Goal: Task Accomplishment & Management: Complete application form

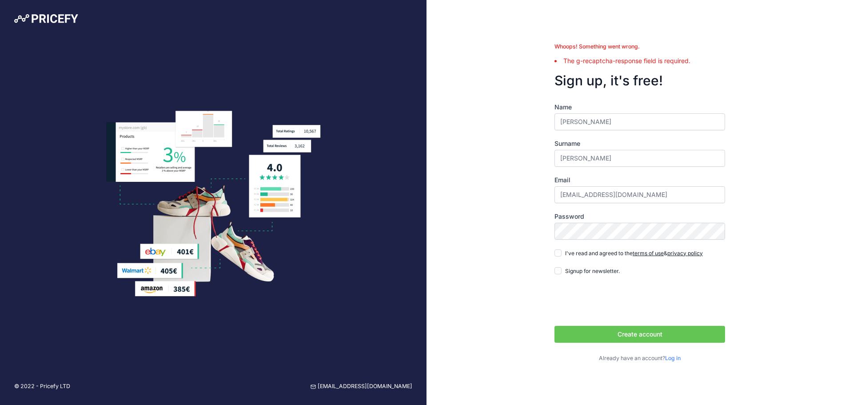
click at [562, 253] on div "I've read and agreed to the terms of use & privacy policy" at bounding box center [628, 252] width 148 height 9
click at [558, 255] on input "I've read and agreed to the terms of use & privacy policy" at bounding box center [557, 252] width 7 height 7
checkbox input "true"
click at [571, 298] on iframe "To enrich screen reader interactions, please activate Accessibility in Grammarl…" at bounding box center [621, 301] width 135 height 35
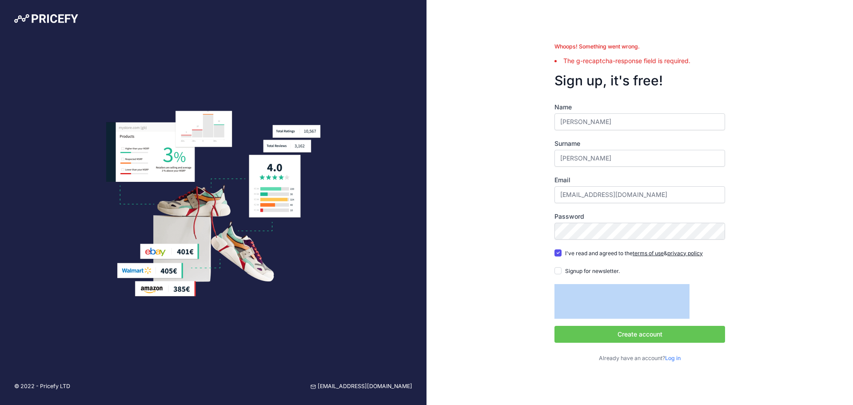
click at [699, 311] on div at bounding box center [639, 301] width 171 height 35
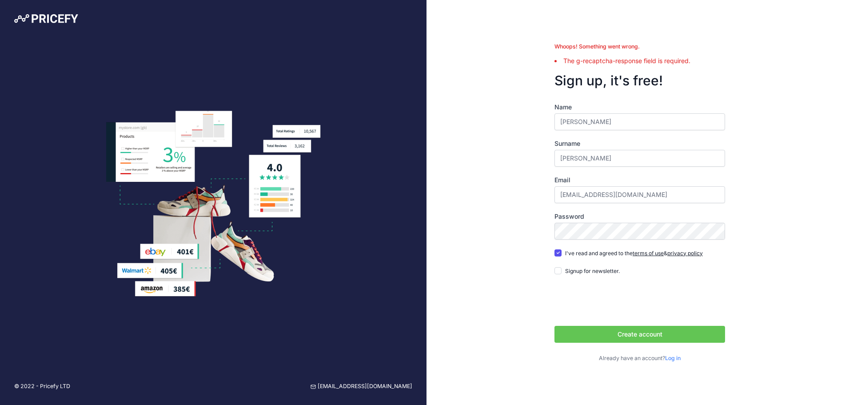
click at [680, 326] on button "Create account" at bounding box center [639, 334] width 171 height 17
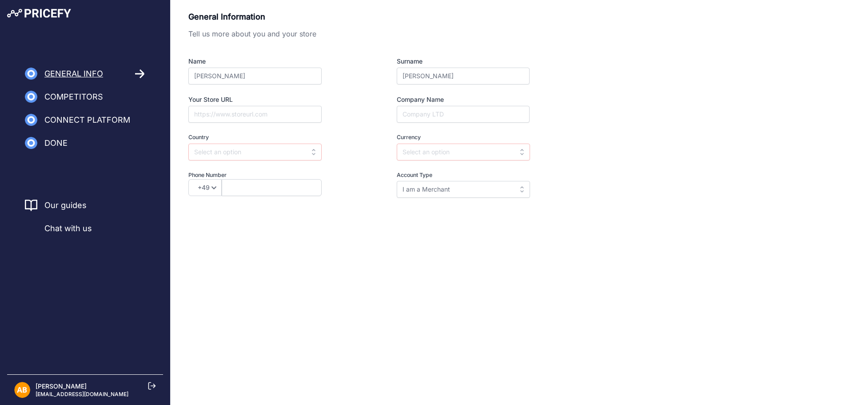
click at [268, 114] on input "Your Store URL" at bounding box center [254, 114] width 133 height 17
paste input "https://www.carltonservices.co.uk/"
type input "https://www.carltonservices.co.uk/"
click at [412, 120] on input "Company Name" at bounding box center [463, 114] width 133 height 17
type input "Self"
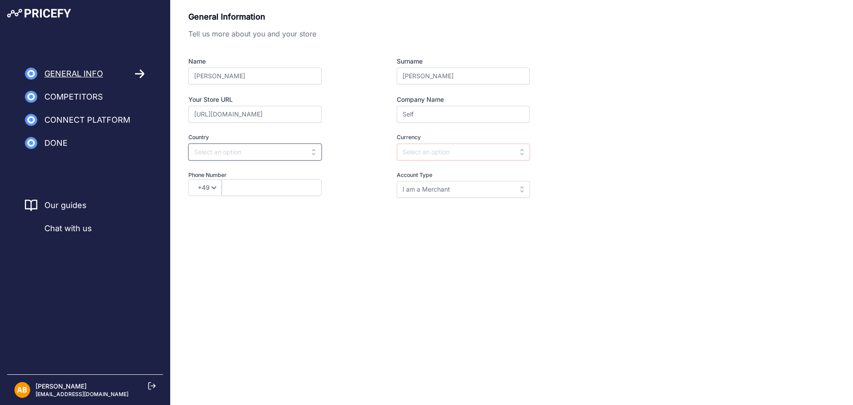
click at [309, 151] on input "text" at bounding box center [254, 151] width 133 height 17
click at [267, 188] on div "India" at bounding box center [243, 188] width 111 height 16
type input "India"
click at [267, 188] on input "text" at bounding box center [272, 187] width 100 height 17
click at [217, 186] on select "+49 +43 +32 +1 +86 +34 +358 +33 +30 +39 +81 +352 +31 +48 +351 +420 +44 +46 +41 …" at bounding box center [204, 187] width 33 height 17
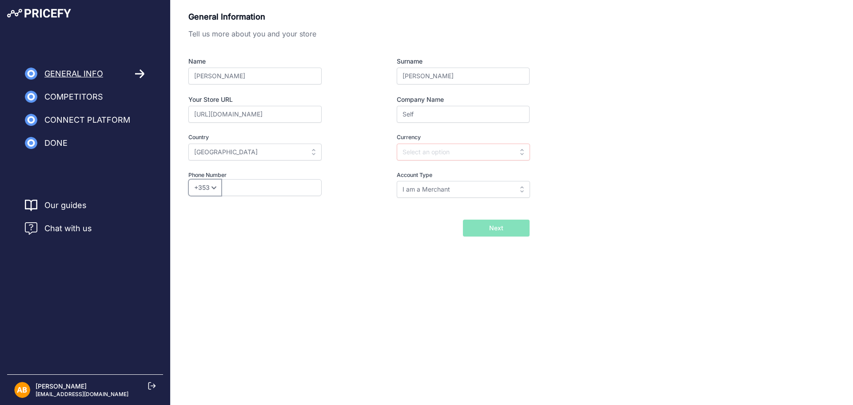
click at [215, 191] on select "+49 +43 +32 +1 +86 +34 +358 +33 +30 +39 +81 +352 +31 +48 +351 +420 +44 +46 +41 …" at bounding box center [204, 187] width 33 height 17
select select "91"
click at [188, 179] on select "+49 +43 +32 +1 +86 +34 +358 +33 +30 +39 +81 +352 +31 +48 +351 +420 +44 +46 +41 …" at bounding box center [204, 187] width 33 height 17
click at [234, 191] on input "text" at bounding box center [272, 187] width 100 height 17
type input "9769151734"
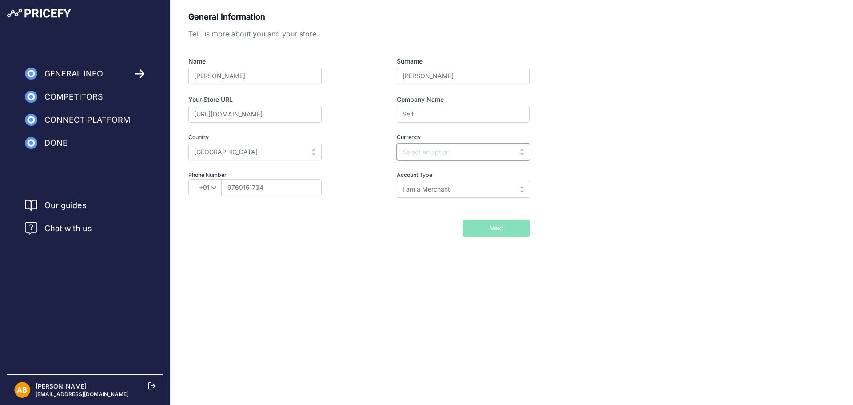
click at [428, 158] on input "text" at bounding box center [463, 151] width 133 height 17
click at [423, 171] on div "INR" at bounding box center [452, 172] width 111 height 16
type input "INR"
click at [447, 189] on input "I am a Merchant" at bounding box center [463, 189] width 133 height 17
click at [345, 231] on div "Back I will import my catalog later Next" at bounding box center [358, 227] width 341 height 17
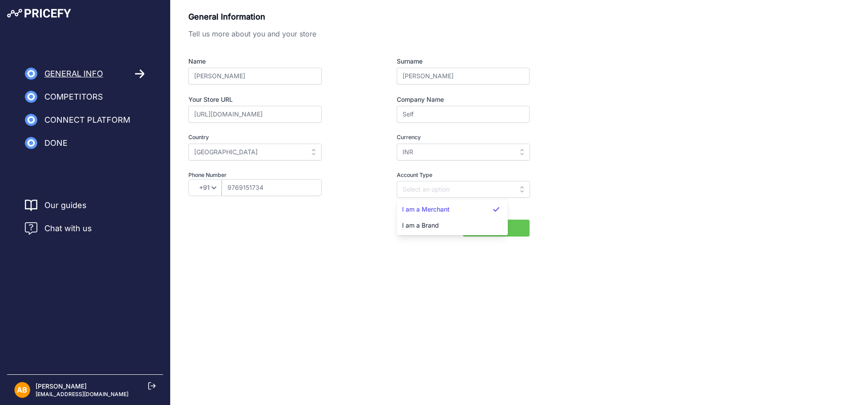
type input "I am a Merchant"
click at [516, 221] on button "Next" at bounding box center [496, 227] width 67 height 17
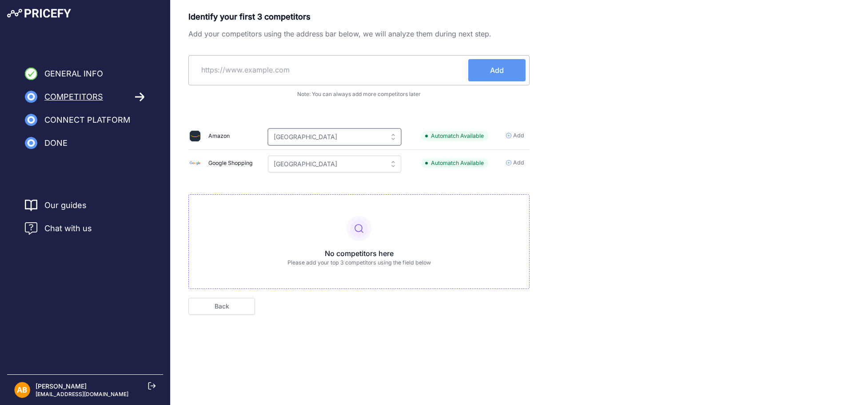
click at [364, 143] on input "[GEOGRAPHIC_DATA]" at bounding box center [334, 136] width 133 height 17
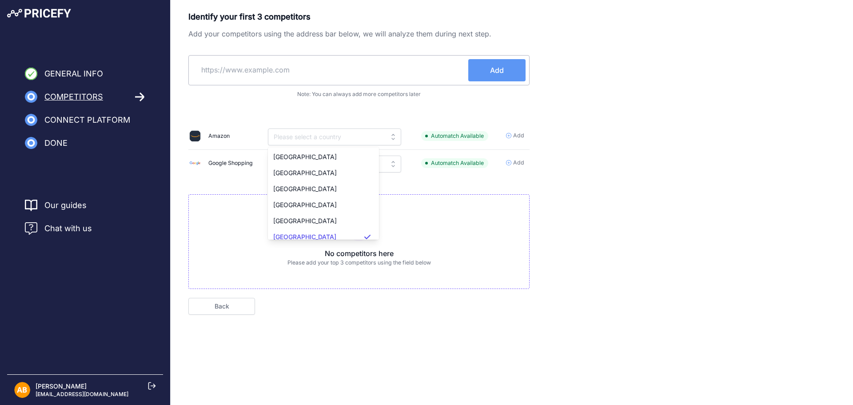
click at [321, 74] on input "text" at bounding box center [330, 69] width 276 height 21
type input "India"
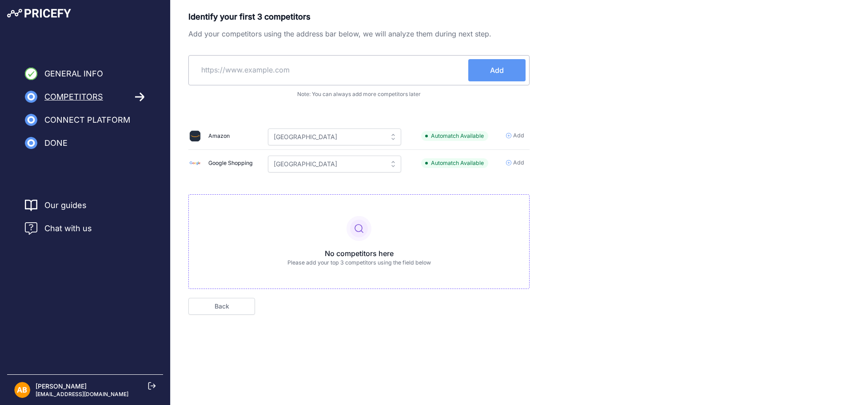
click at [239, 76] on input "text" at bounding box center [330, 69] width 276 height 21
paste input "https://www.orionairsales.co.uk/index.asp"
type input "https://www.orionairsales.co.uk/"
click at [495, 75] on span "Add" at bounding box center [497, 70] width 14 height 11
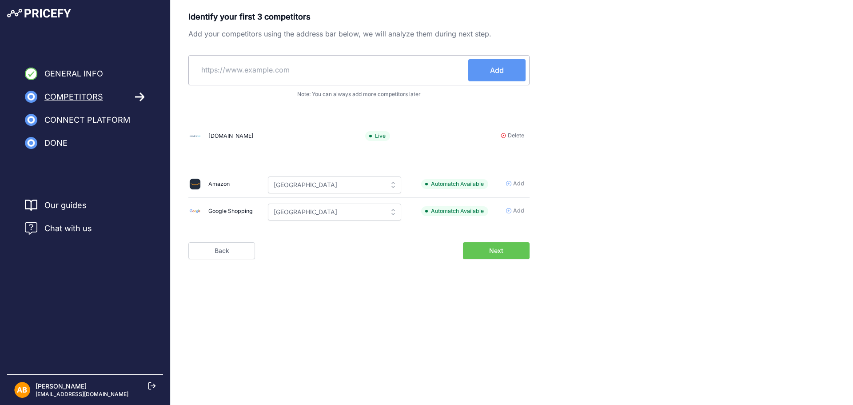
click at [283, 84] on div "Add" at bounding box center [358, 70] width 341 height 30
click at [299, 71] on input "text" at bounding box center [330, 69] width 276 height 21
paste input "https://www.airconditioningworld.co.uk/mitsubishi-electric-msz-ap50vgk-muz-ap50…"
type input "https://www.airconditioningworld.co.uk/mitsubishi-electric-msz-ap50vgk-muz-ap50…"
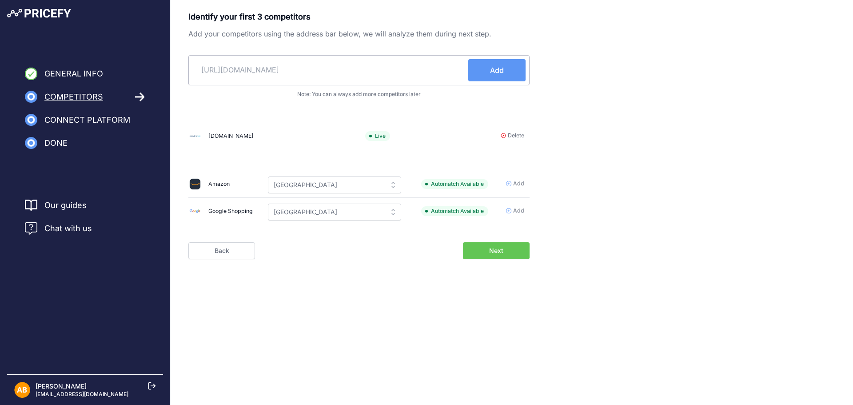
scroll to position [0, 0]
click at [493, 69] on span "Add" at bounding box center [497, 70] width 14 height 11
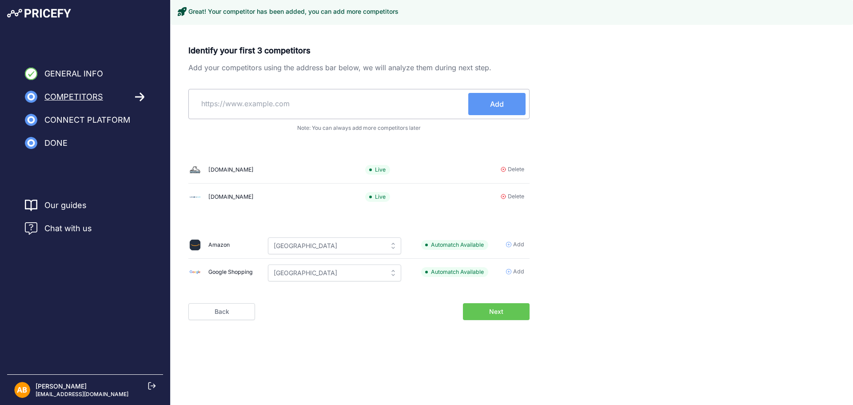
click at [330, 102] on input "text" at bounding box center [330, 103] width 276 height 21
paste input "https://www.caterkwik.co.uk/"
click at [330, 102] on input "https://www.caterkwik.co.uk/" at bounding box center [330, 103] width 276 height 21
type input "https://www.caterkwik.co.uk/"
click at [496, 96] on button "Add" at bounding box center [496, 104] width 57 height 22
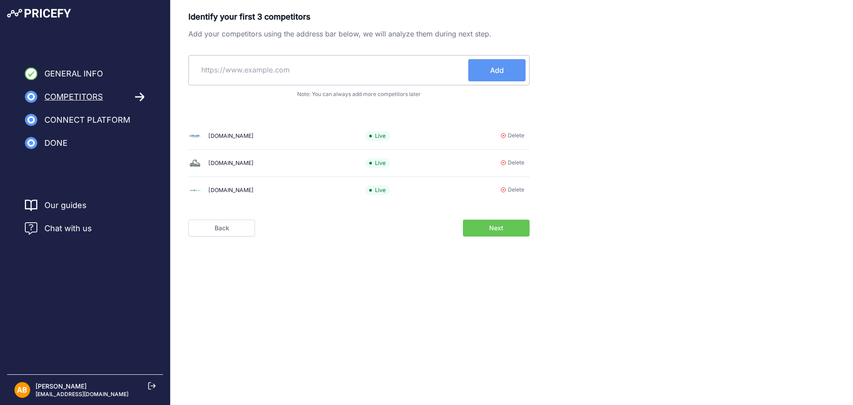
click at [253, 73] on input "text" at bounding box center [330, 69] width 276 height 21
paste input "https://www.buzzcateringsupplies.com/"
click at [463, 60] on input "https://www.buzzcateringsupplies.com/" at bounding box center [330, 69] width 276 height 21
type input "https://www.buzzcateringsupplies.com/"
click at [481, 68] on button "Add" at bounding box center [496, 70] width 57 height 22
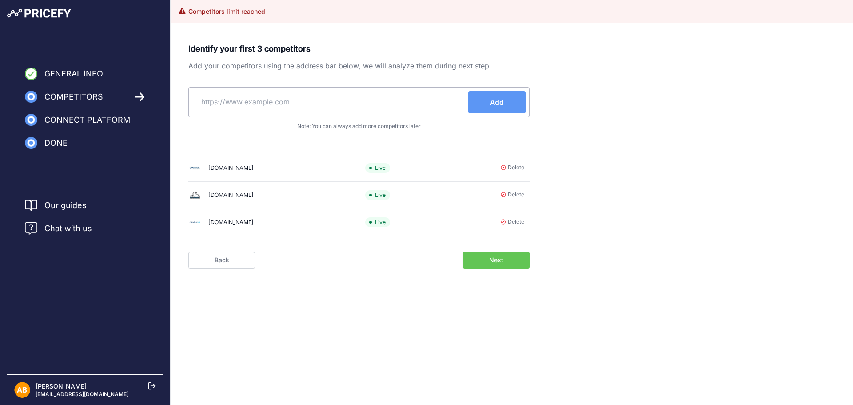
click at [509, 256] on button "Next" at bounding box center [496, 259] width 67 height 17
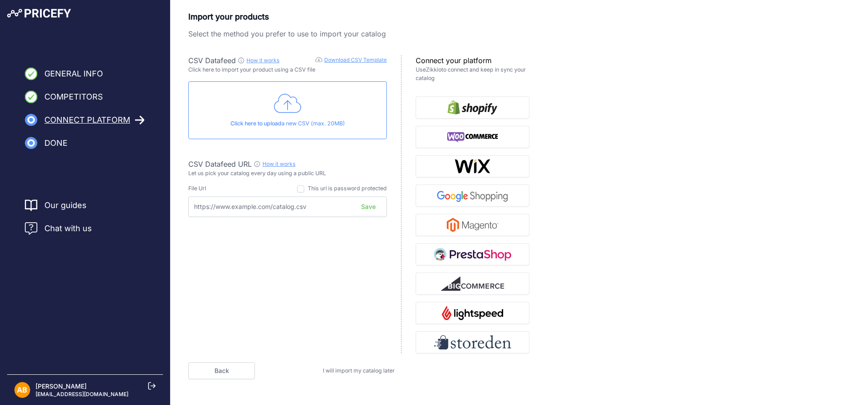
click at [291, 208] on input "text" at bounding box center [287, 206] width 199 height 20
drag, startPoint x: 227, startPoint y: 178, endPoint x: 299, endPoint y: 179, distance: 72.4
click at [299, 179] on div "CSV Datafeed How it works Download CSV Template Check guide for CSV Datafeed Cl…" at bounding box center [294, 204] width 213 height 298
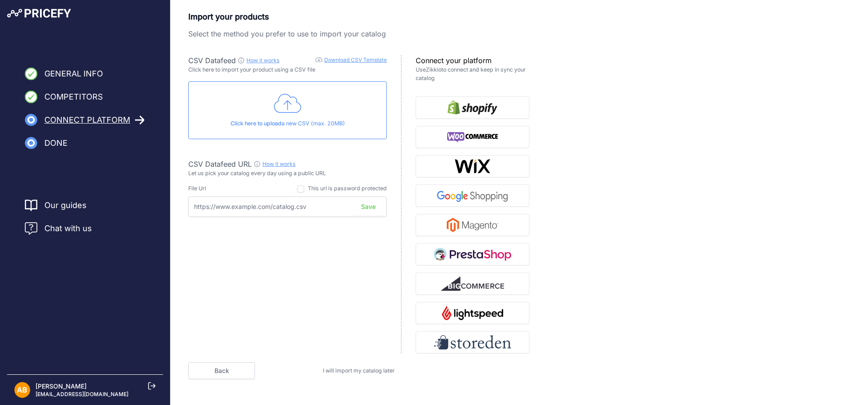
click at [299, 179] on div "CSV Datafeed How it works Download CSV Template Check guide for CSV Datafeed Cl…" at bounding box center [294, 204] width 213 height 298
drag, startPoint x: 299, startPoint y: 179, endPoint x: 287, endPoint y: 170, distance: 15.5
click at [287, 170] on div "CSV Datafeed How it works Download CSV Template Check guide for CSV Datafeed Cl…" at bounding box center [294, 204] width 213 height 298
click at [287, 170] on p "Let us pick your catalog every day using a public URL" at bounding box center [287, 173] width 199 height 8
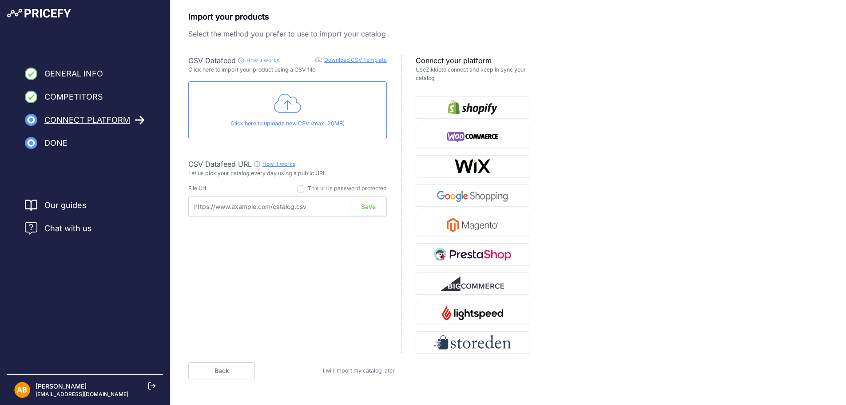
click at [81, 69] on span "General Info" at bounding box center [73, 74] width 59 height 12
click at [246, 363] on link "Back" at bounding box center [221, 370] width 67 height 17
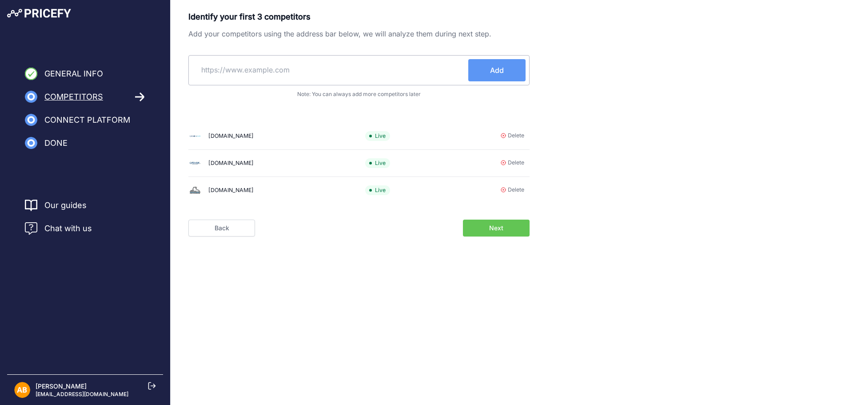
click at [212, 226] on link "Back" at bounding box center [221, 227] width 67 height 17
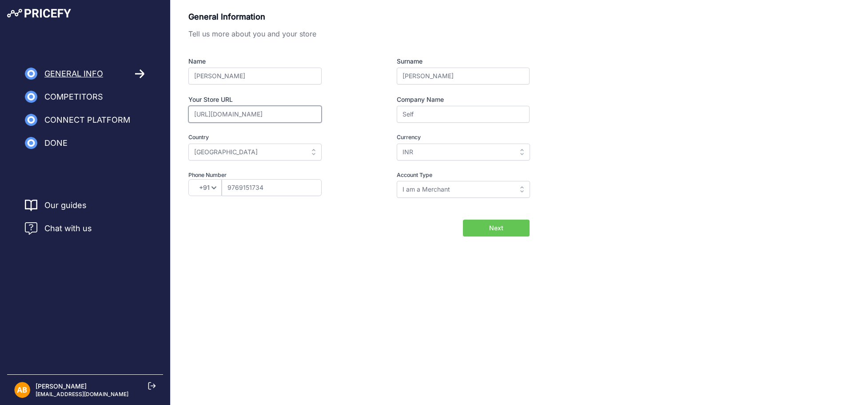
click at [233, 118] on input "[URL][DOMAIN_NAME]" at bounding box center [254, 114] width 133 height 17
click at [232, 115] on input "[URL][DOMAIN_NAME]" at bounding box center [254, 114] width 133 height 17
click at [292, 113] on input "https://www.carltonservices.co.uk/" at bounding box center [254, 114] width 133 height 17
click at [318, 114] on input "https://www.carltonservices.co.uk/" at bounding box center [254, 114] width 133 height 17
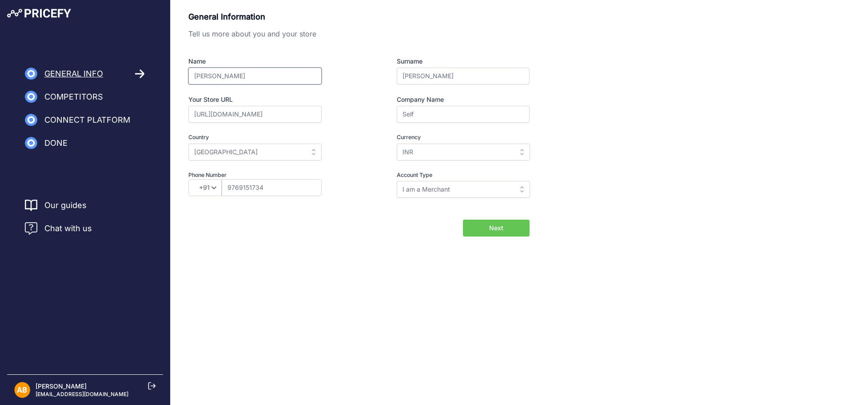
click at [429, 207] on div "General Information Tell us more about you and your store Name Amith Surname Bh…" at bounding box center [358, 111] width 341 height 200
type input "Amith"
click at [227, 118] on input "https://www.carltonservices.co.uk/" at bounding box center [254, 114] width 133 height 17
type input "Self"
click at [493, 231] on span "Next" at bounding box center [496, 227] width 14 height 9
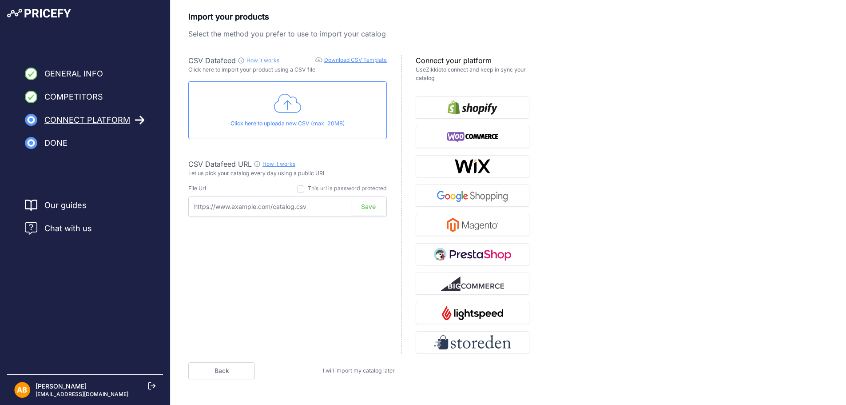
click at [375, 59] on link "Download CSV Template" at bounding box center [355, 59] width 63 height 7
click at [472, 141] on img "button" at bounding box center [472, 137] width 51 height 14
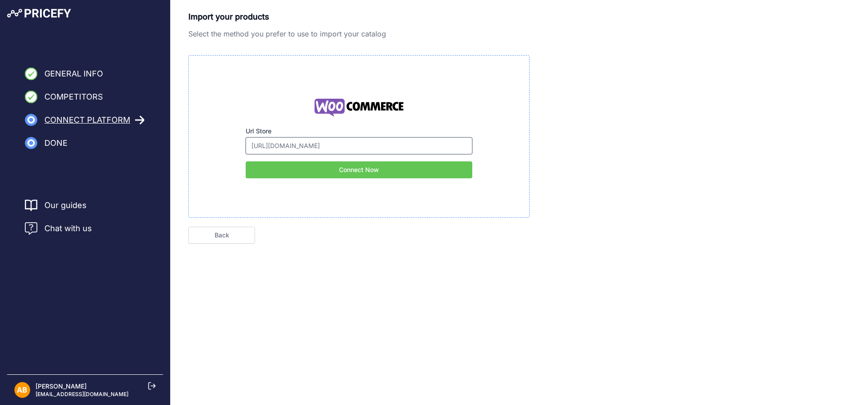
click at [425, 141] on input "[URL][DOMAIN_NAME]" at bounding box center [359, 145] width 227 height 17
click at [291, 145] on input "[URL][DOMAIN_NAME]" at bounding box center [359, 145] width 227 height 17
type input "[URL][DOMAIN_NAME]"
click button "Next" at bounding box center [0, 0] width 0 height 0
click at [293, 150] on input "[URL][DOMAIN_NAME]" at bounding box center [359, 145] width 227 height 17
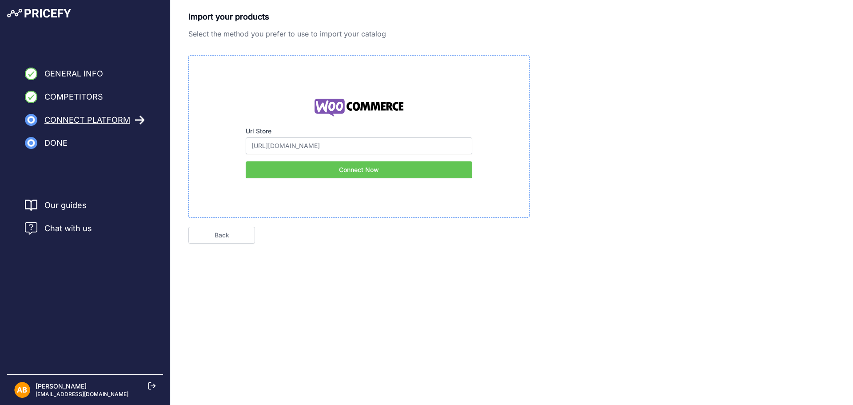
type input "[URL][DOMAIN_NAME]"
click at [308, 168] on button "Connect Now" at bounding box center [359, 169] width 227 height 17
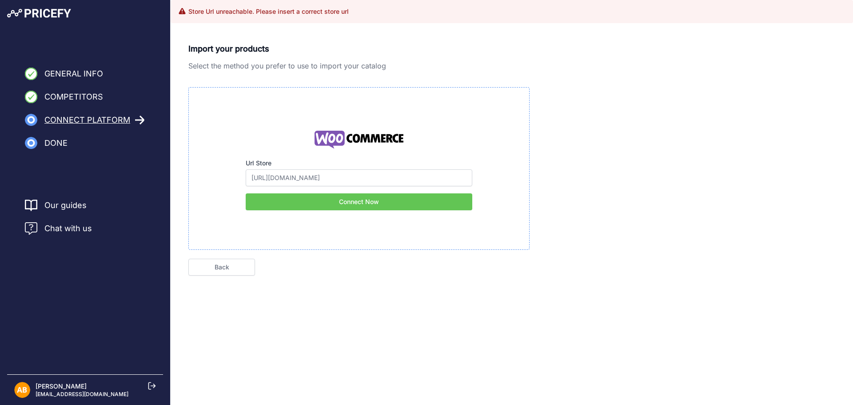
click at [354, 187] on div "Url Store https://www.carltonservices.co.uk/ Please make sure to enter your e-c…" at bounding box center [359, 169] width 227 height 84
click at [362, 183] on input "[URL][DOMAIN_NAME]" at bounding box center [359, 177] width 227 height 17
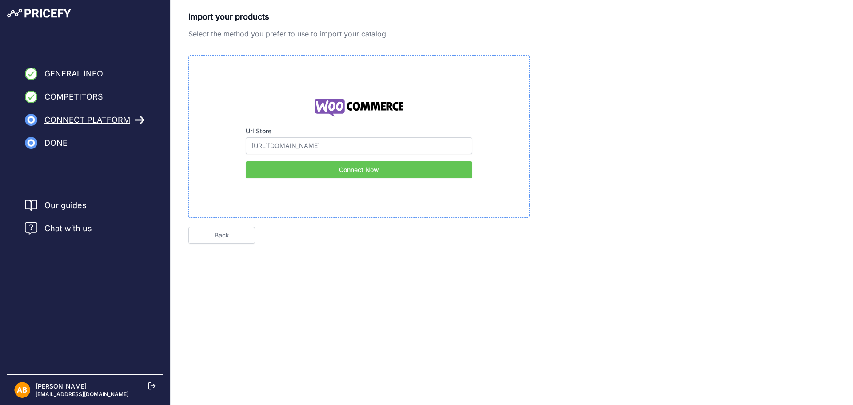
click at [233, 244] on div "Import your products Select the method you prefer to use to import your catalog…" at bounding box center [512, 141] width 682 height 283
click at [237, 235] on link "Back" at bounding box center [221, 235] width 67 height 17
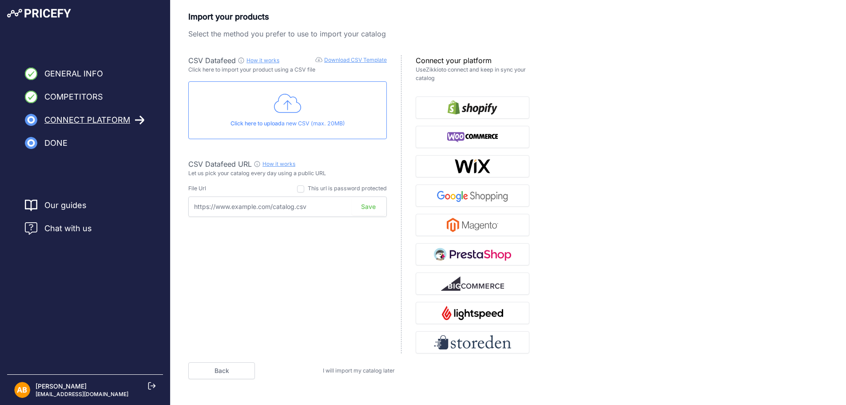
click at [329, 207] on input "text" at bounding box center [287, 206] width 199 height 20
click at [305, 190] on div "This url is password protected" at bounding box center [342, 188] width 90 height 8
click at [302, 190] on input "checkbox" at bounding box center [300, 188] width 7 height 7
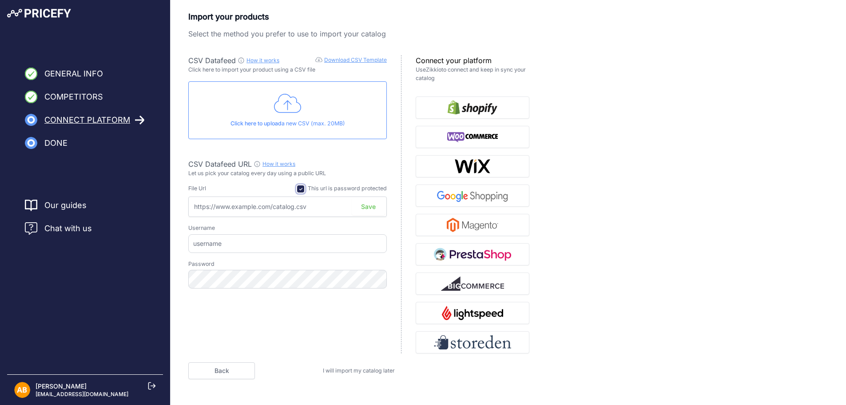
checkbox input "false"
drag, startPoint x: 236, startPoint y: 176, endPoint x: 323, endPoint y: 171, distance: 86.7
click at [323, 171] on p "Let us pick your catalog every day using a public URL" at bounding box center [287, 173] width 199 height 8
click at [335, 171] on p "Let us pick your catalog every day using a public URL" at bounding box center [287, 173] width 199 height 8
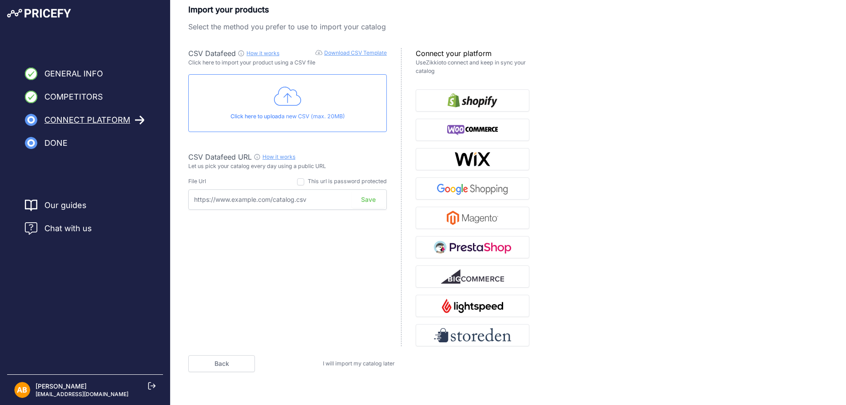
scroll to position [9, 0]
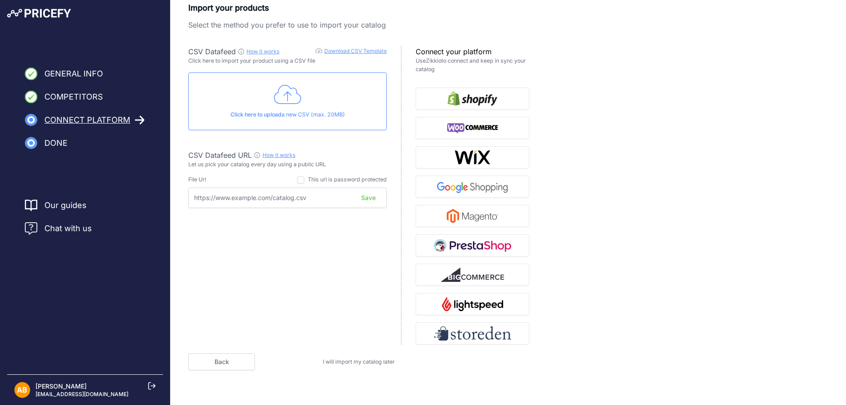
click at [311, 122] on div "Click here to upload a new CSV (max. 20MB)" at bounding box center [287, 101] width 199 height 58
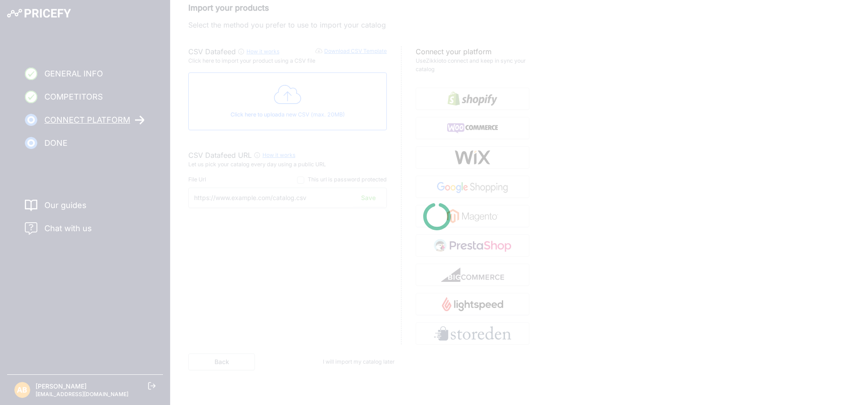
type input "https://csv.pricefy.io/merchant/manual_csv/10240/2025_09_24_15_52_MANUAL_CSV_10…"
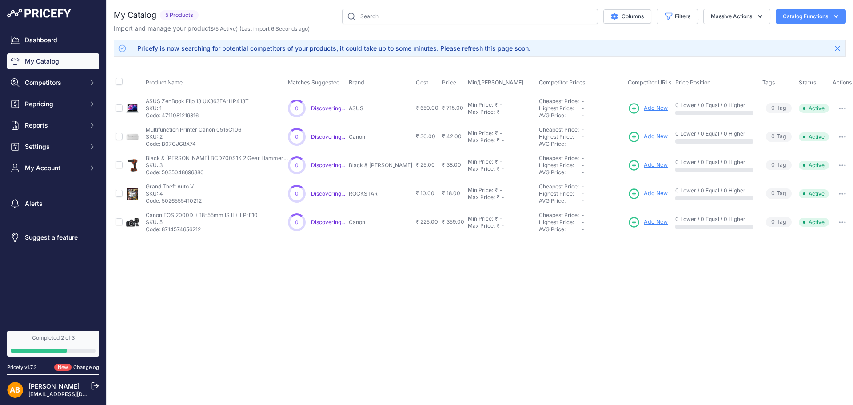
click at [835, 113] on button "button" at bounding box center [842, 108] width 18 height 12
click at [120, 82] on input "checkbox" at bounding box center [119, 81] width 7 height 7
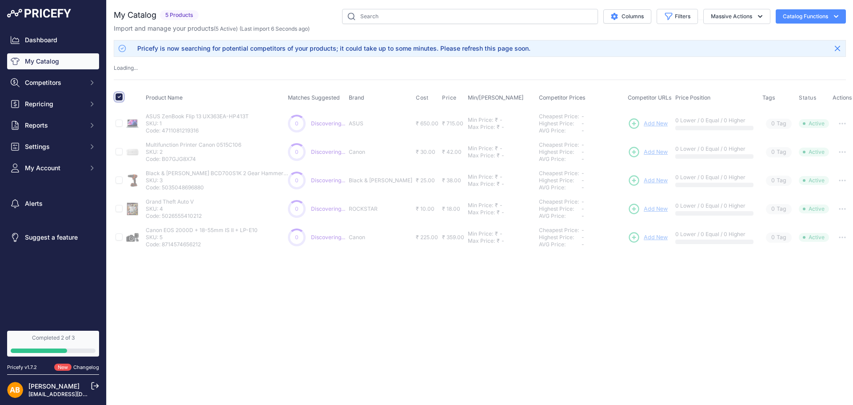
click at [120, 94] on input "checkbox" at bounding box center [119, 96] width 7 height 7
checkbox input "false"
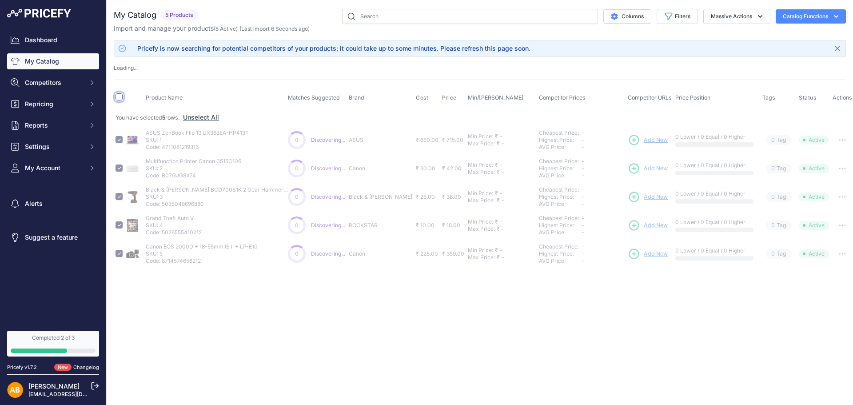
click at [120, 94] on input "checkbox" at bounding box center [119, 96] width 7 height 7
checkbox input "true"
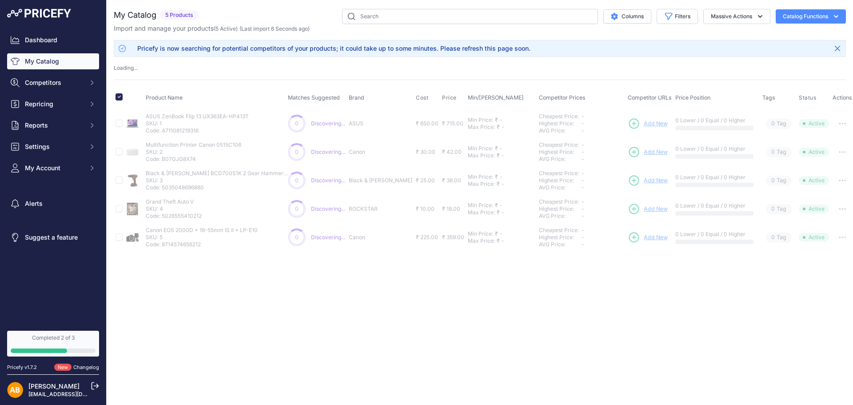
click at [344, 187] on div "0 0 Show Discovering..." at bounding box center [316, 180] width 57 height 18
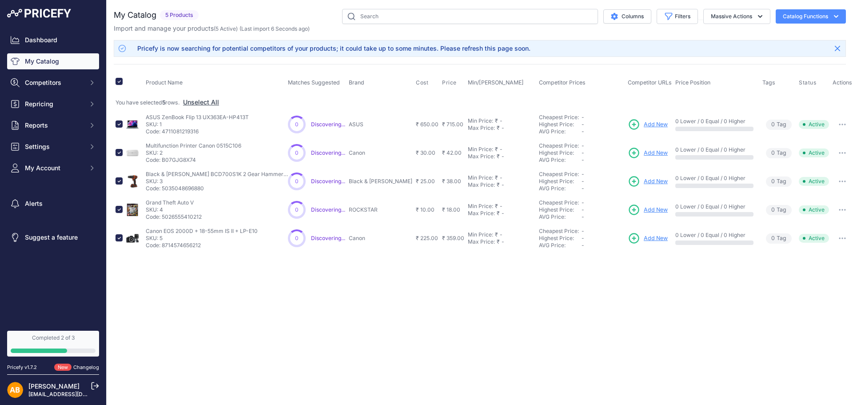
click at [121, 96] on td "You have selected 5 rows. Unselect All" at bounding box center [484, 102] width 740 height 16
click at [833, 124] on button "button" at bounding box center [842, 124] width 18 height 12
click at [817, 140] on button "Disable" at bounding box center [823, 143] width 57 height 14
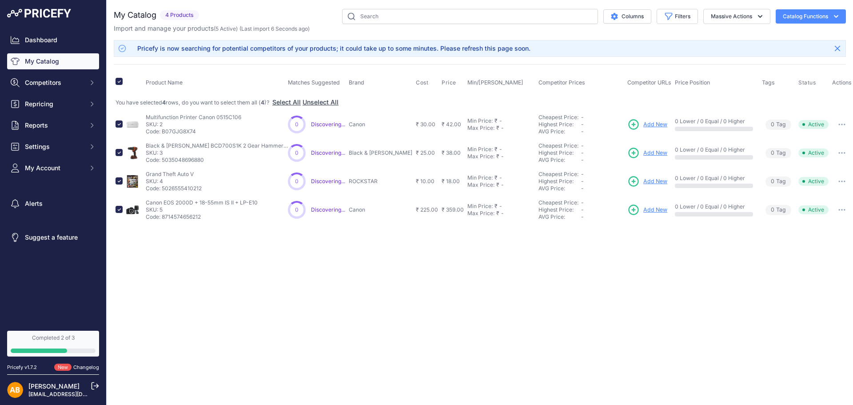
click at [837, 139] on td "Disable [GEOGRAPHIC_DATA] ​" at bounding box center [841, 153] width 23 height 28
click at [838, 124] on icon "button" at bounding box center [841, 125] width 7 height 2
click at [821, 145] on button "Disable" at bounding box center [823, 143] width 57 height 14
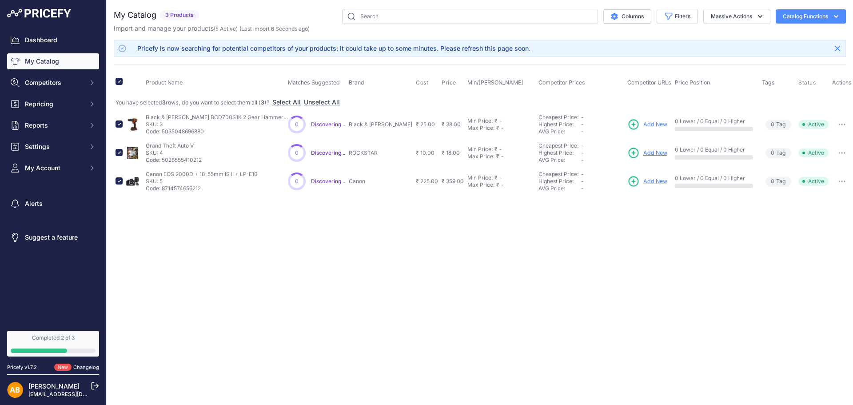
click at [838, 141] on td "Disable [GEOGRAPHIC_DATA] ​" at bounding box center [841, 153] width 23 height 28
click at [841, 124] on icon "button" at bounding box center [841, 124] width 1 height 1
click at [819, 143] on button "Disable" at bounding box center [823, 143] width 57 height 14
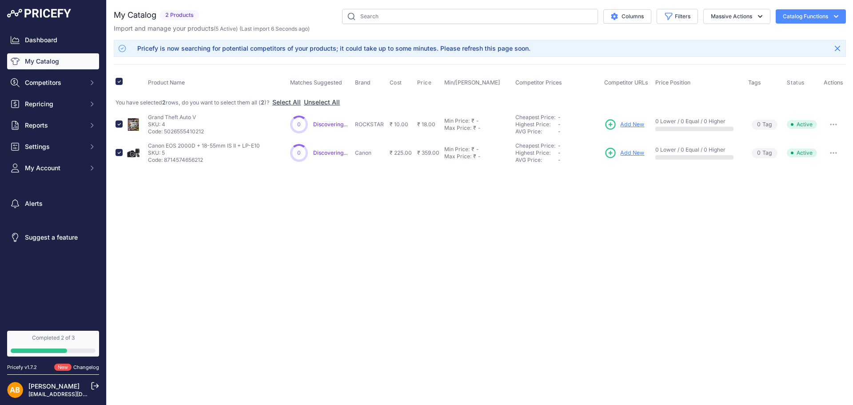
click at [834, 128] on button "button" at bounding box center [834, 124] width 18 height 12
click at [823, 139] on button "Disable" at bounding box center [815, 143] width 57 height 14
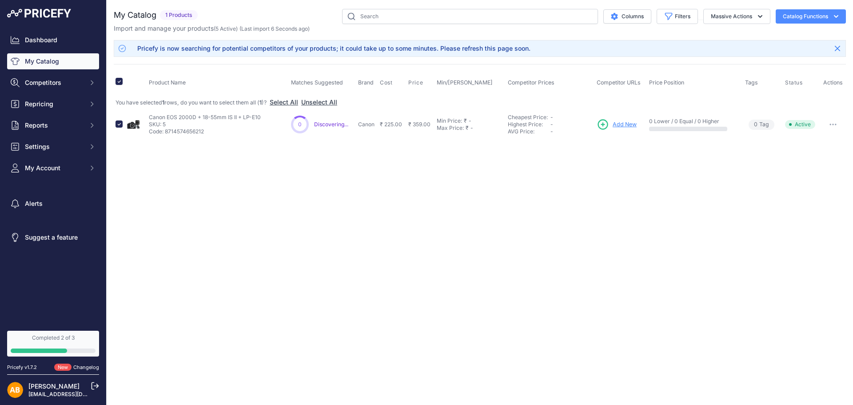
click at [832, 136] on td "Disable [GEOGRAPHIC_DATA] ​" at bounding box center [833, 124] width 25 height 28
click at [833, 130] on button "button" at bounding box center [833, 124] width 18 height 12
click at [824, 138] on button "Disable" at bounding box center [815, 143] width 57 height 14
